Goal: Task Accomplishment & Management: Use online tool/utility

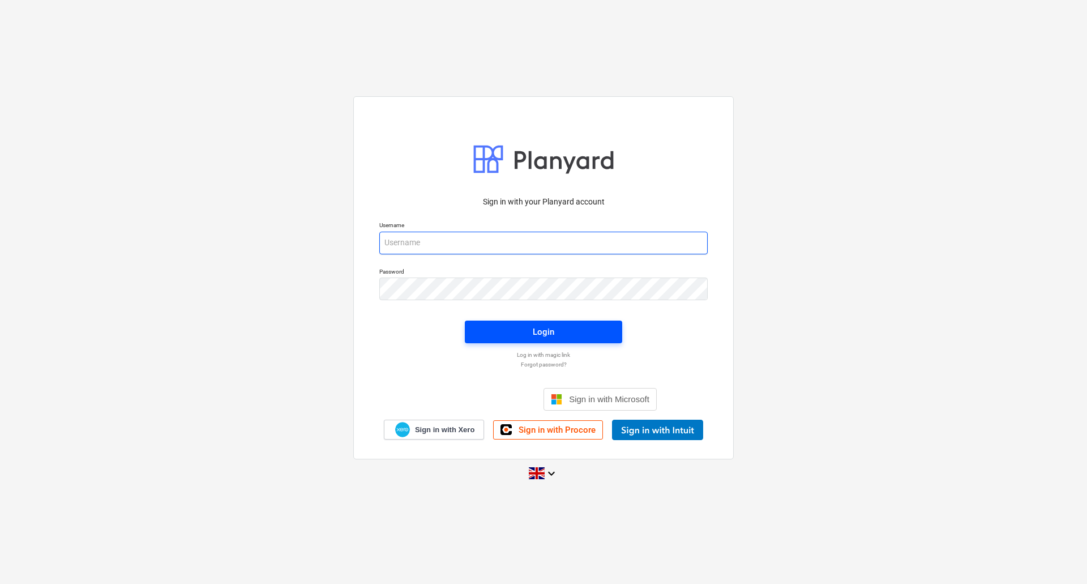
type input "[PERSON_NAME][EMAIL_ADDRESS][DOMAIN_NAME]"
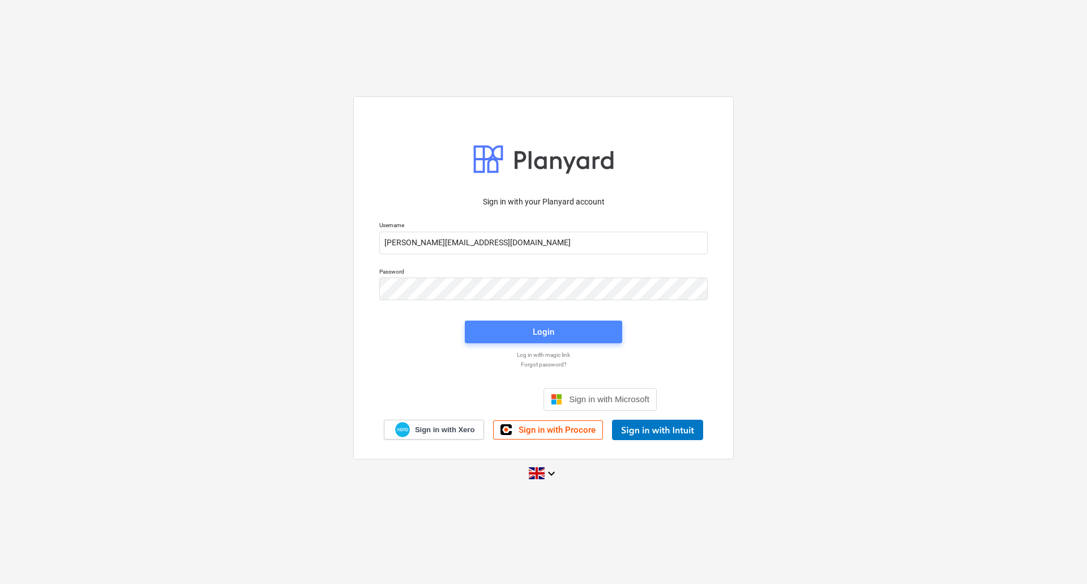
click at [549, 332] on div "Login" at bounding box center [544, 331] width 22 height 15
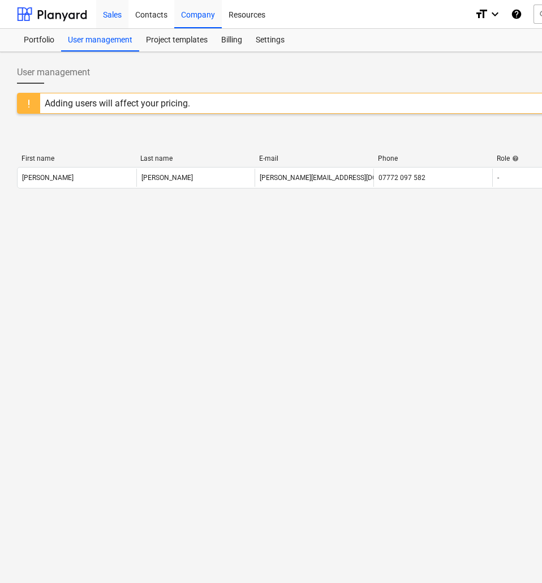
click at [110, 12] on div "Sales" at bounding box center [112, 13] width 32 height 29
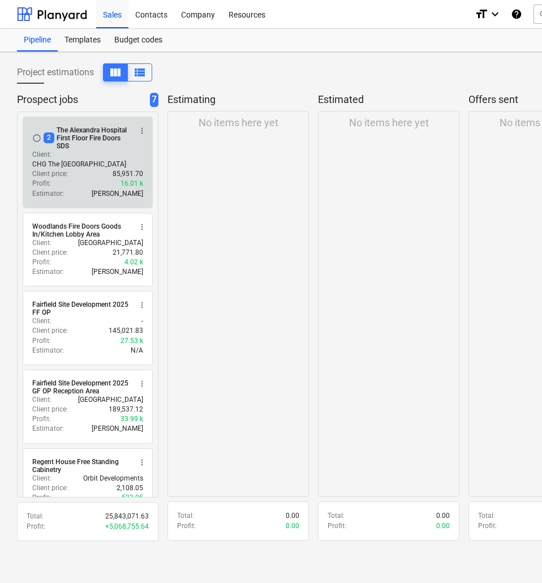
click at [88, 139] on div "2 The Alexandra Hospital First Floor Fire Doors SDS" at bounding box center [87, 138] width 87 height 24
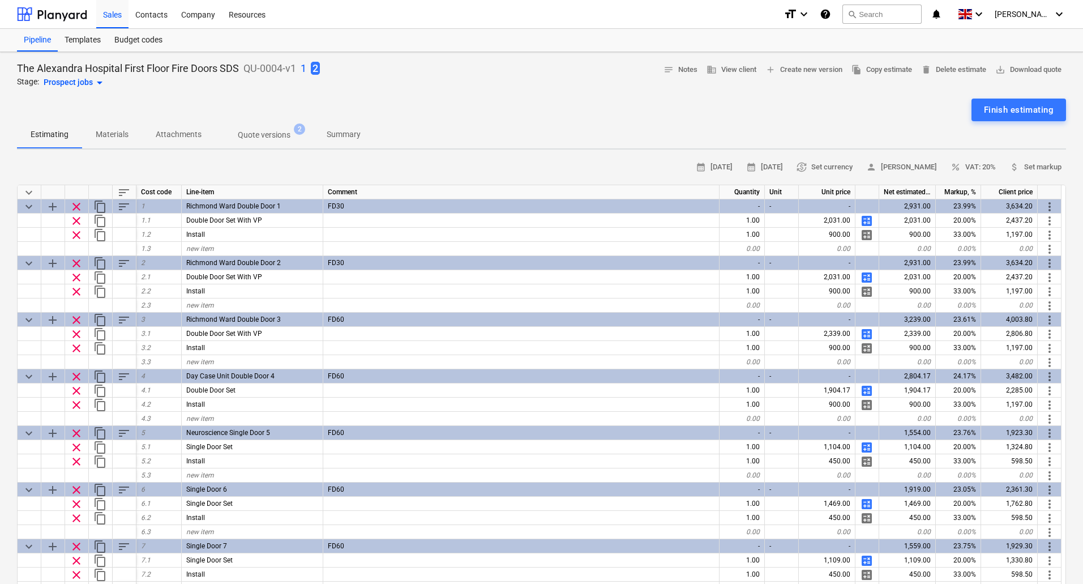
click at [305, 70] on p "1" at bounding box center [304, 69] width 6 height 14
type textarea "x"
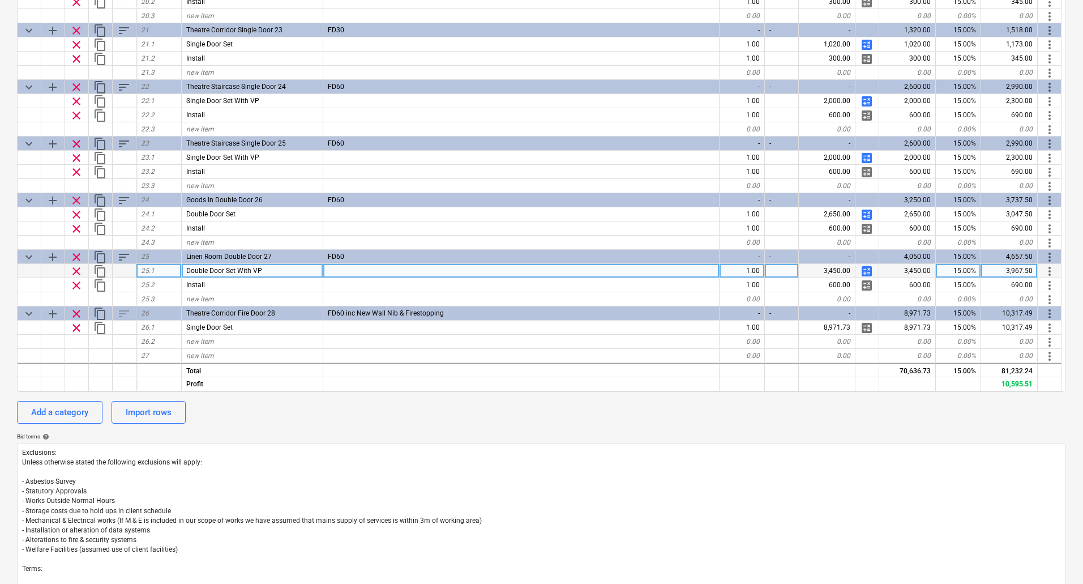
scroll to position [57, 0]
